Goal: Information Seeking & Learning: Learn about a topic

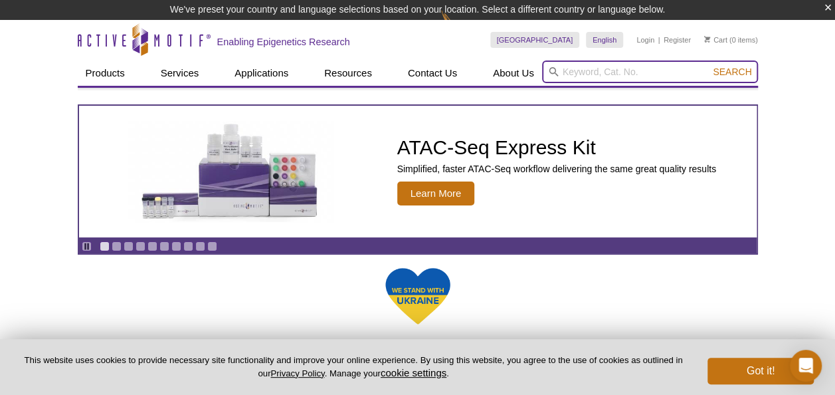
click at [574, 65] on input "search" at bounding box center [650, 71] width 216 height 23
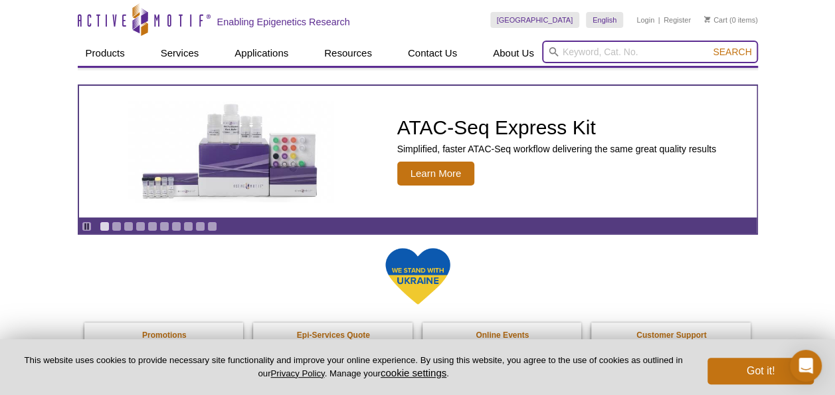
type input "9"
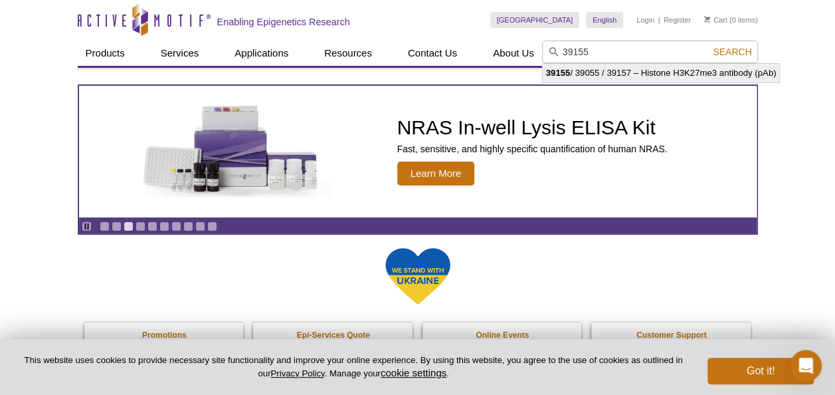
click at [613, 72] on li "39155 / 39055 / 39157 – Histone H3K27me3 antibody (pAb)" at bounding box center [661, 73] width 237 height 19
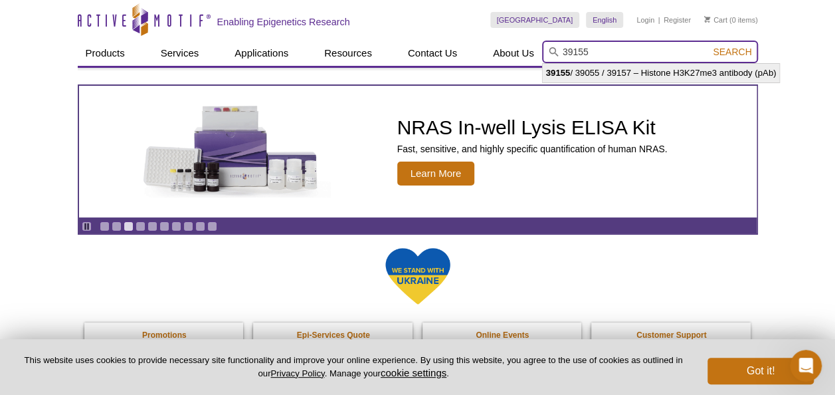
type input "39155 / 39055 / 39157 – Histone H3K27me3 antibody (pAb)"
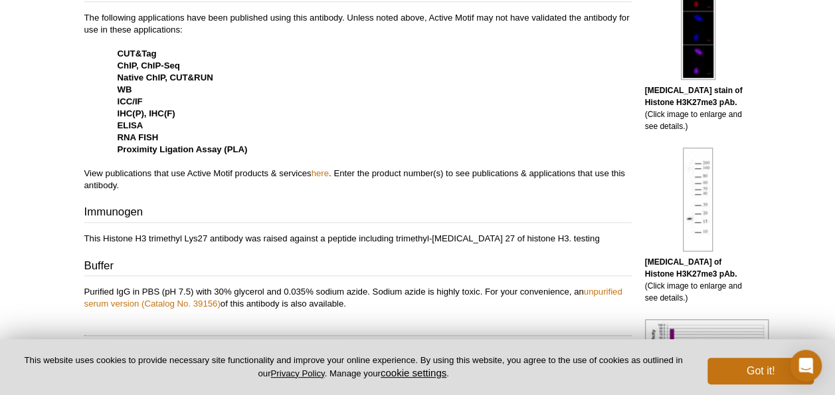
scroll to position [538, 0]
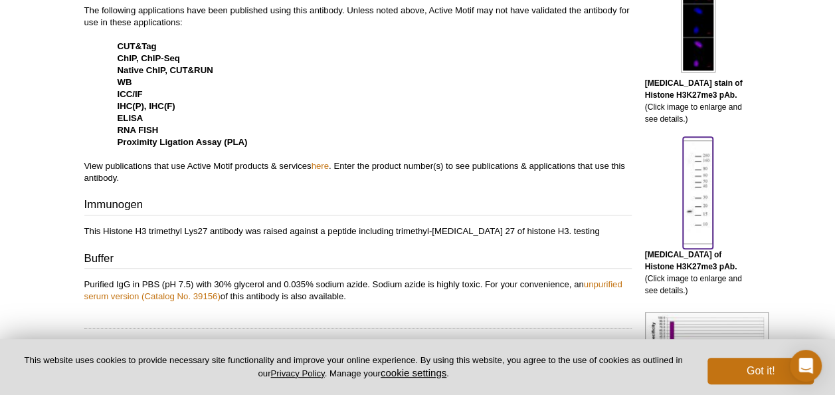
click at [710, 213] on img at bounding box center [698, 192] width 30 height 104
